Goal: Book appointment/travel/reservation

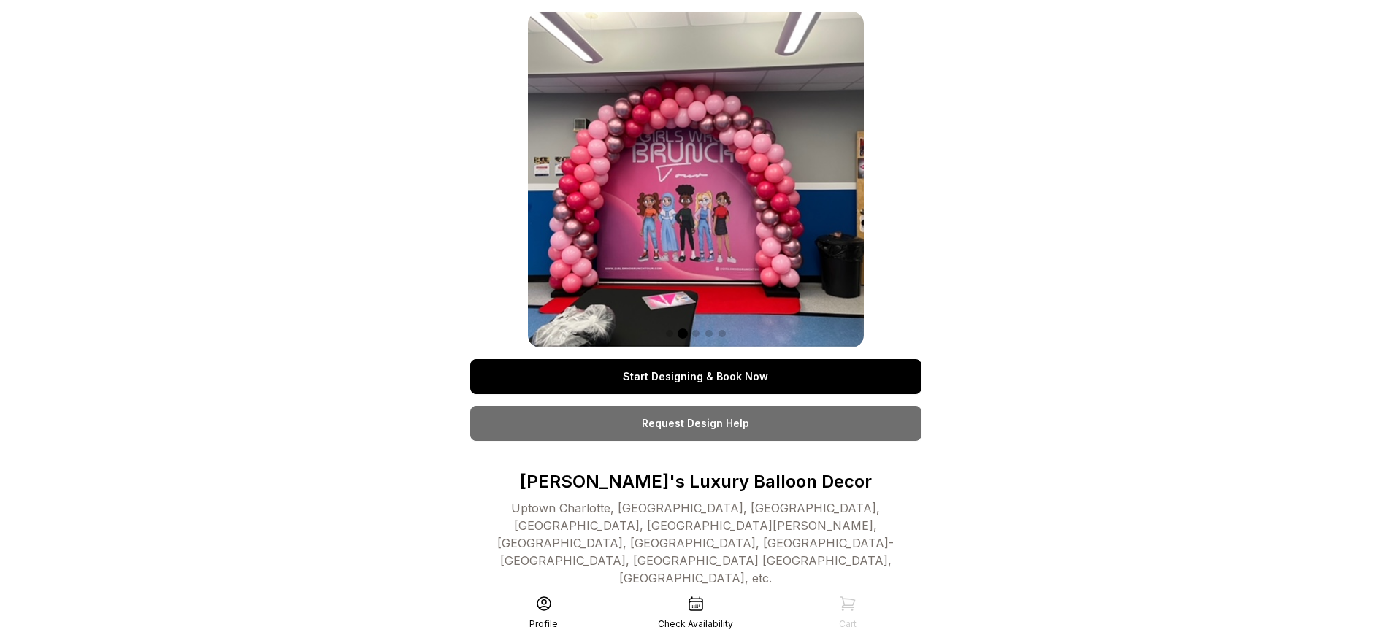
click at [695, 377] on link "Start Designing & Book Now" at bounding box center [695, 376] width 451 height 35
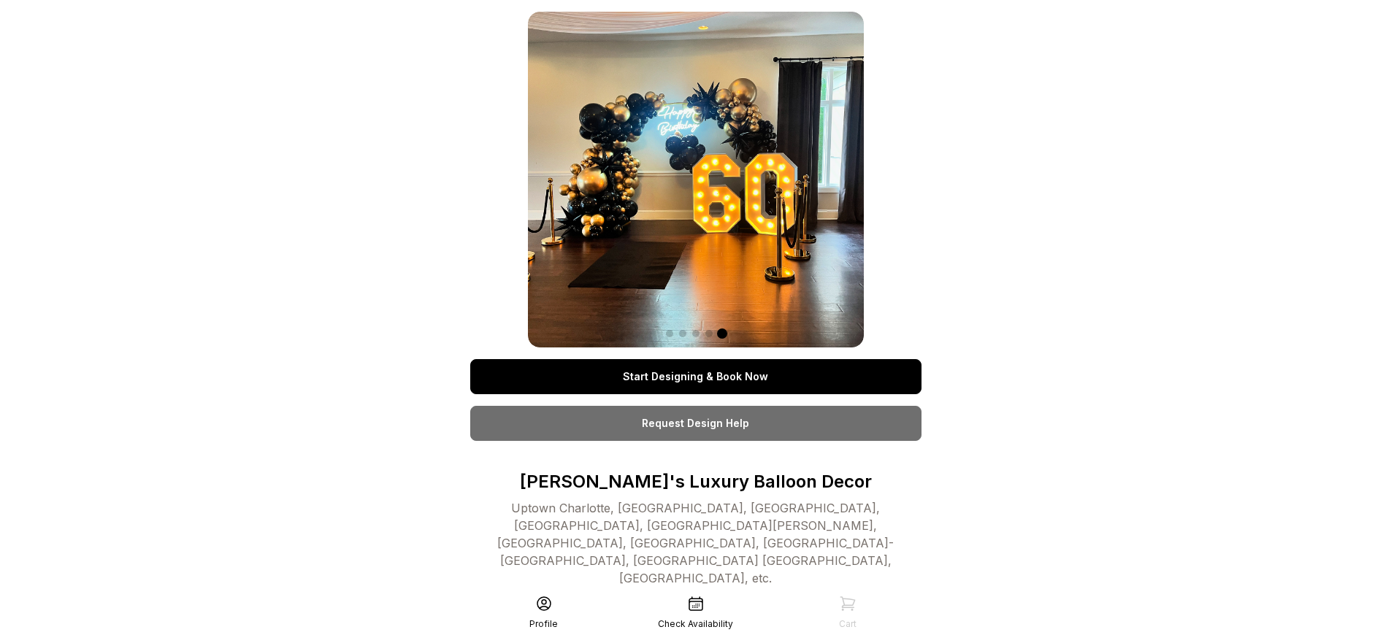
click at [695, 377] on link "Start Designing & Book Now" at bounding box center [695, 376] width 451 height 35
